Goal: Find specific page/section: Find specific page/section

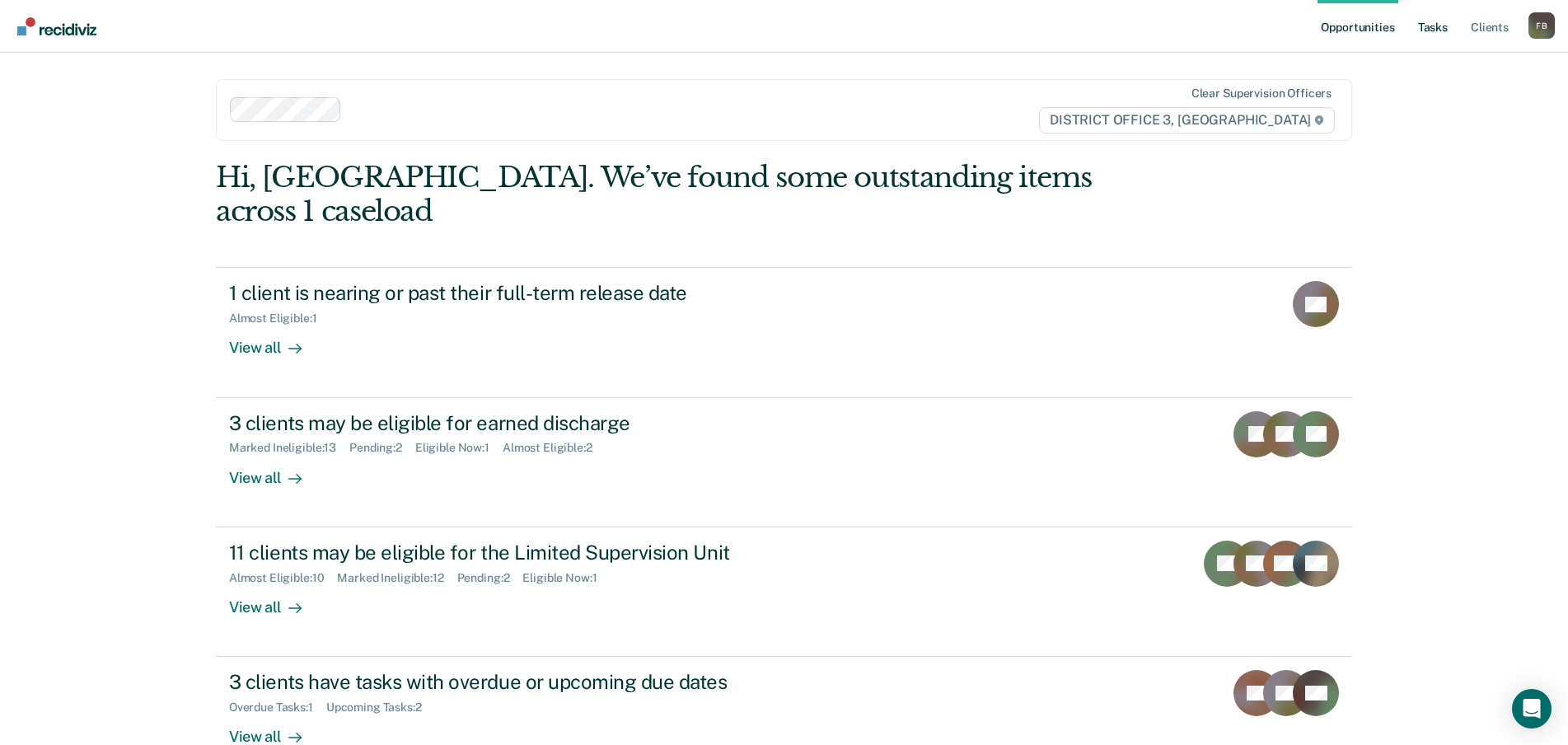
click at [1446, 25] on link "Tasks" at bounding box center [1433, 26] width 36 height 53
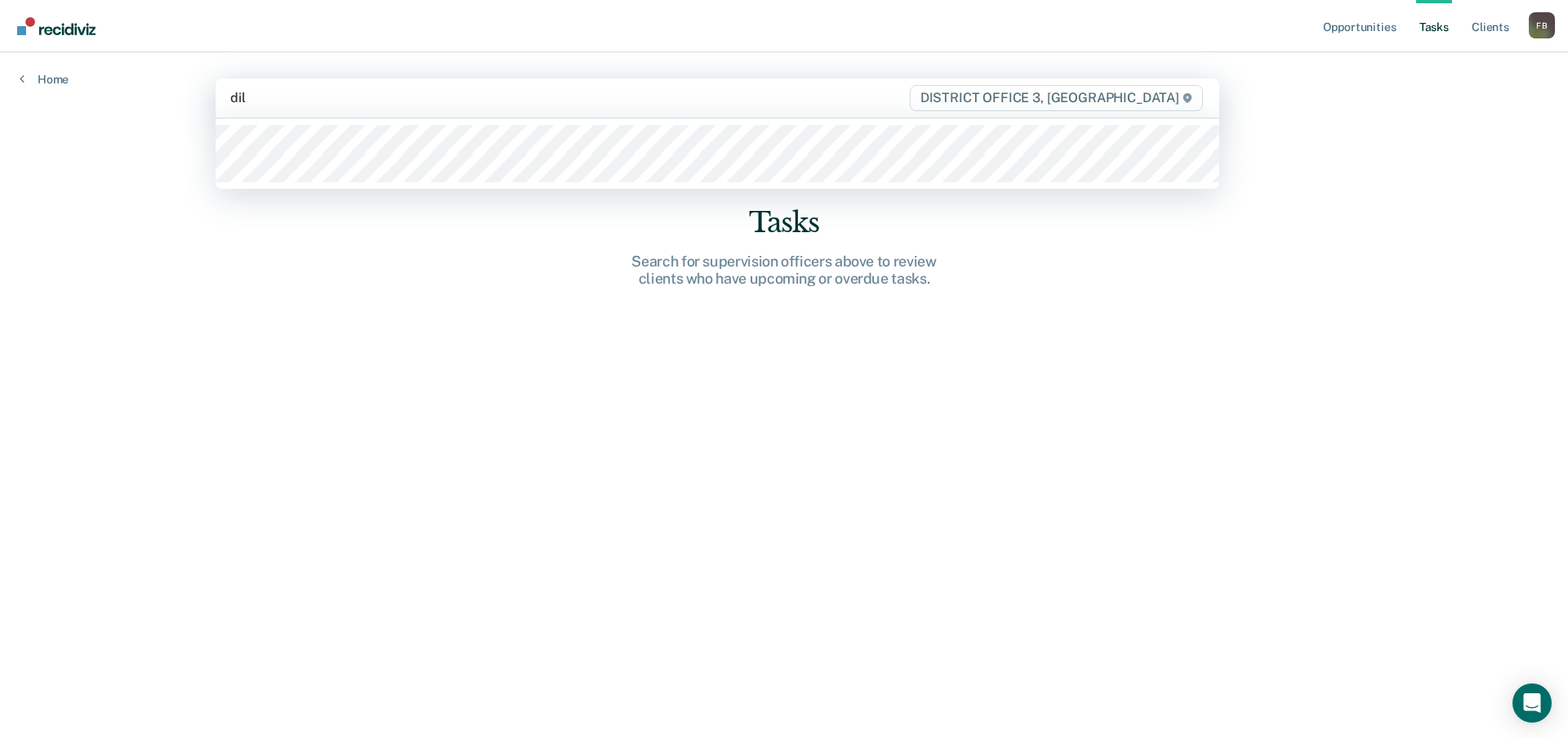
type input "[PERSON_NAME]"
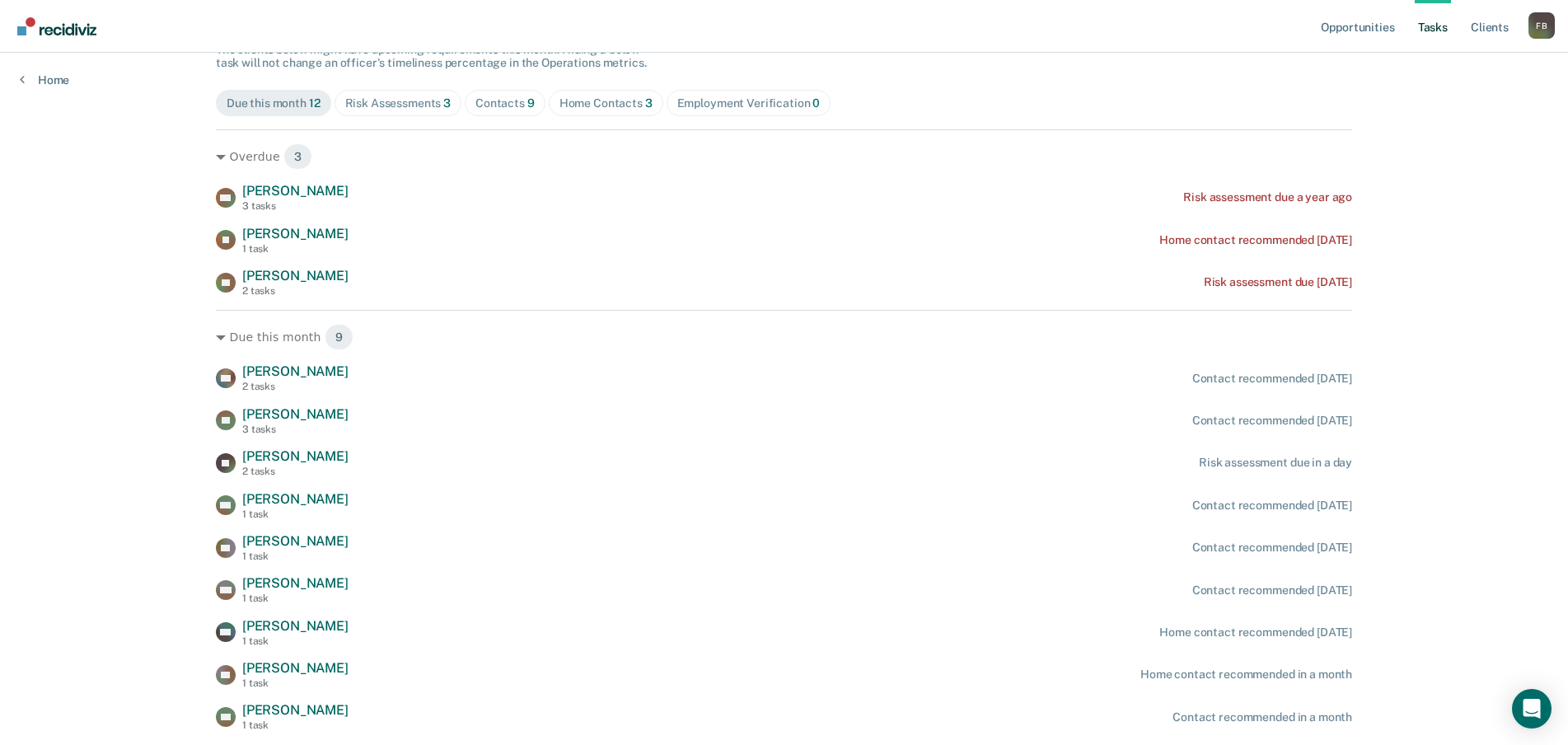
scroll to position [217, 0]
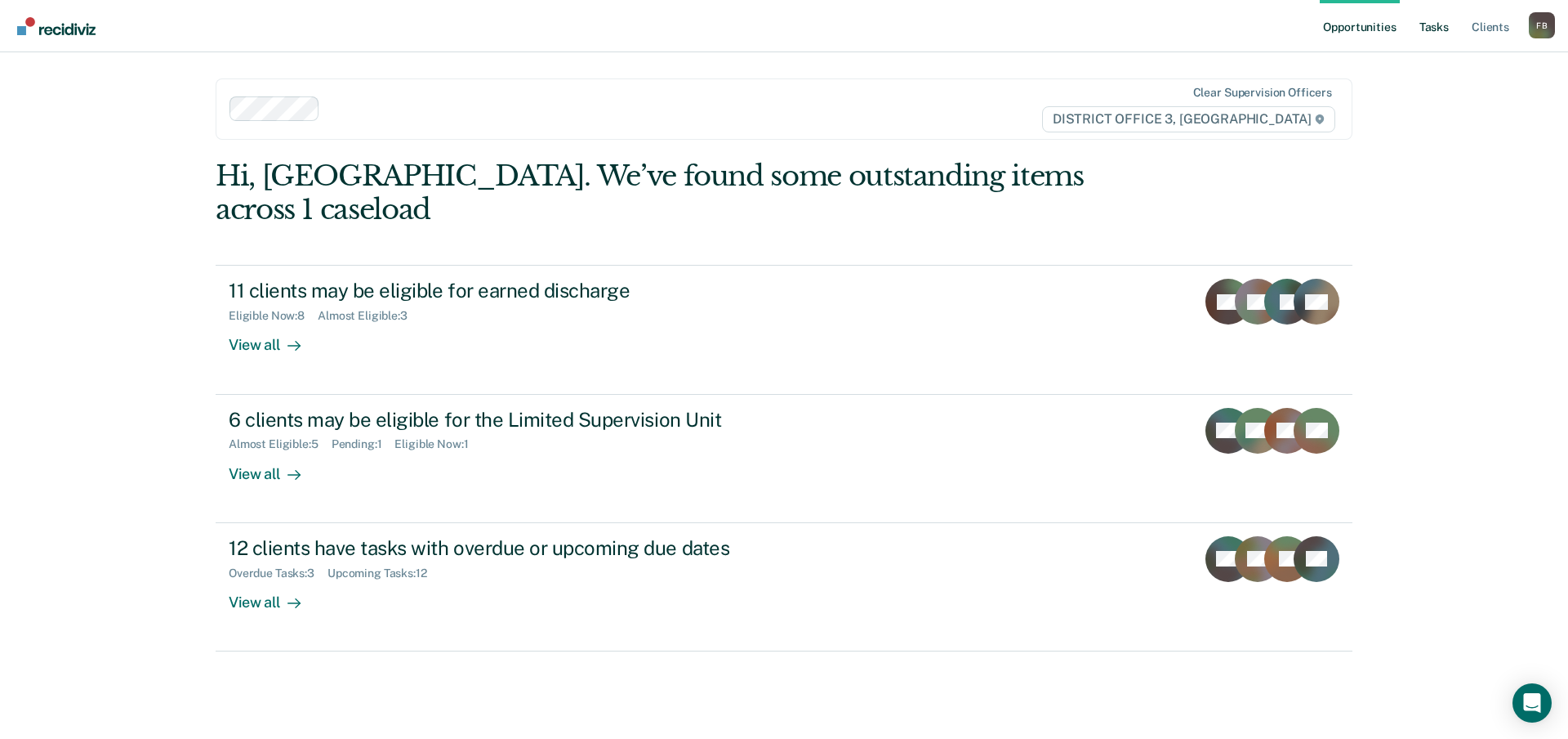
click at [1429, 29] on link "Tasks" at bounding box center [1434, 26] width 36 height 52
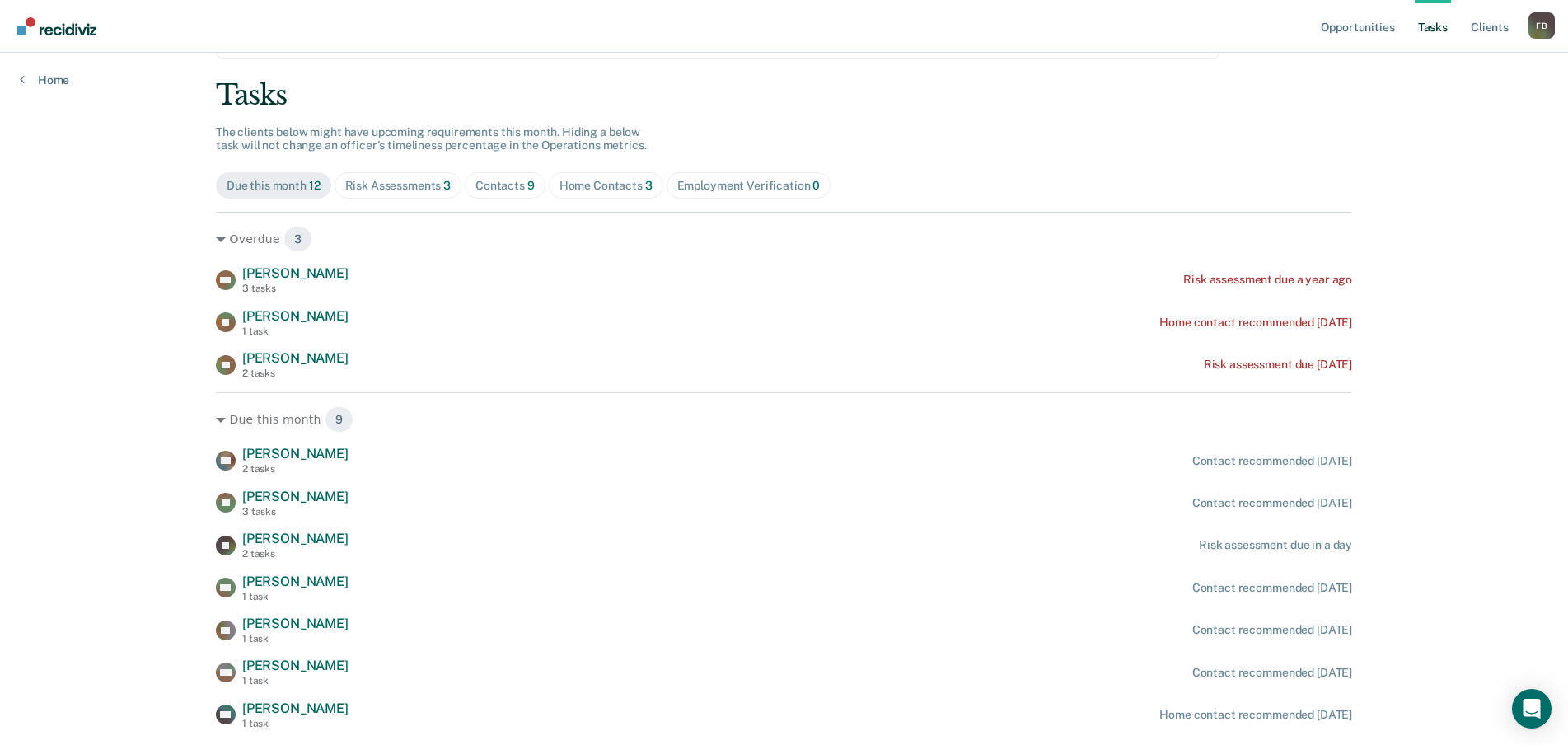
scroll to position [152, 0]
